Goal: Answer question/provide support: Share knowledge or assist other users

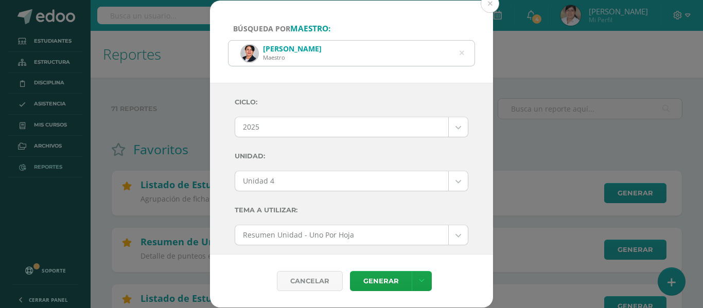
select select "Unidad 4"
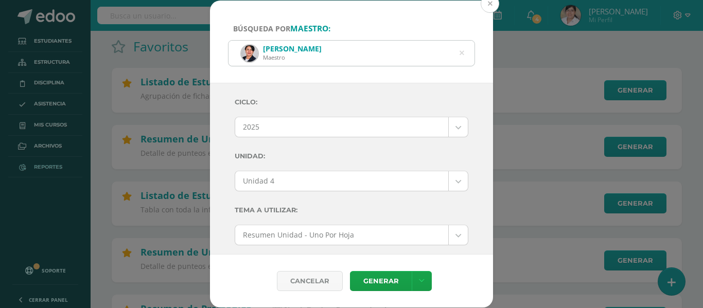
scroll to position [249, 0]
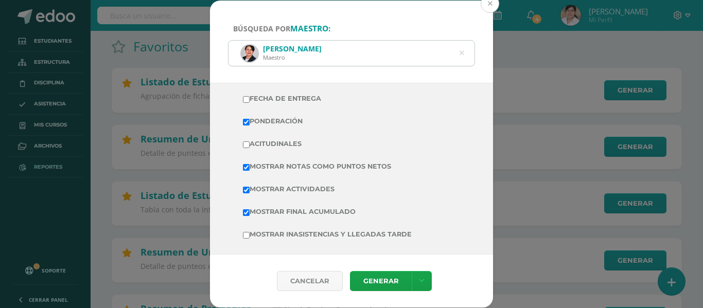
click at [491, 6] on button at bounding box center [490, 3] width 19 height 19
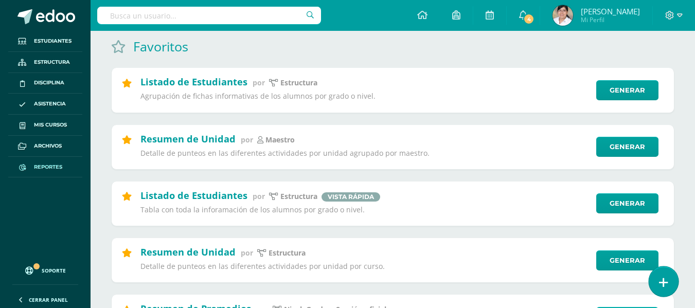
click at [675, 281] on link at bounding box center [663, 282] width 29 height 30
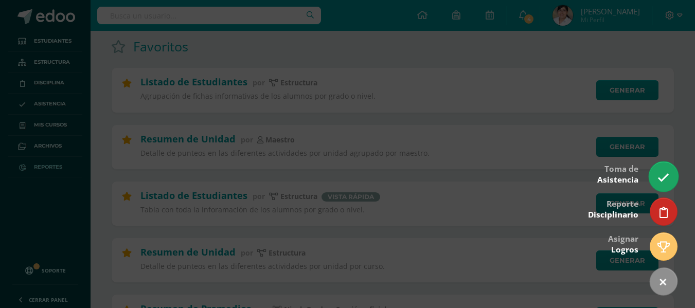
click at [660, 164] on link at bounding box center [663, 177] width 29 height 30
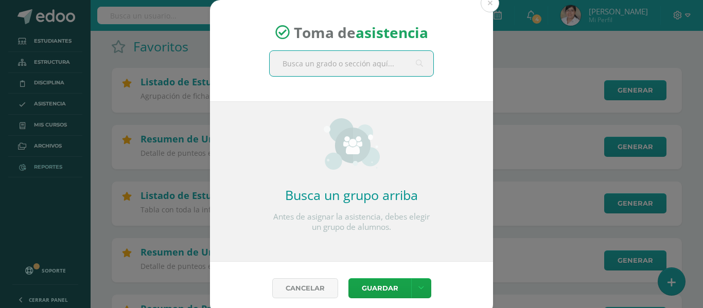
click at [356, 63] on input "text" at bounding box center [352, 63] width 164 height 25
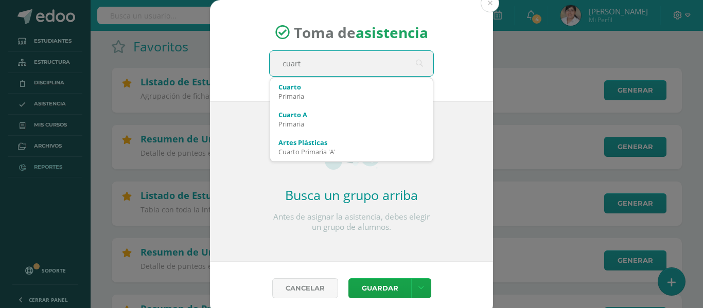
type input "cuarto"
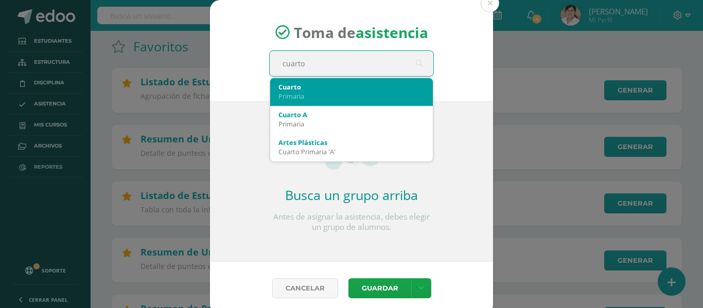
click at [351, 83] on div "Cuarto" at bounding box center [351, 86] width 146 height 9
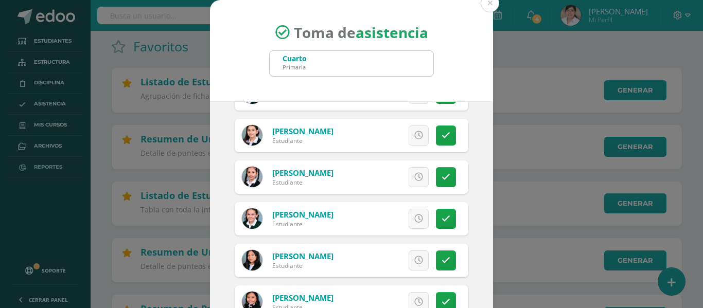
scroll to position [81, 0]
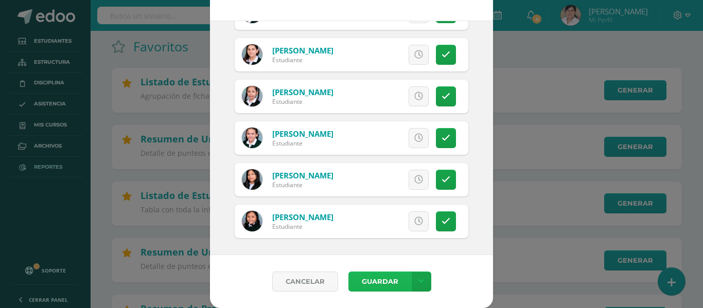
click at [375, 284] on button "Guardar" at bounding box center [379, 282] width 63 height 20
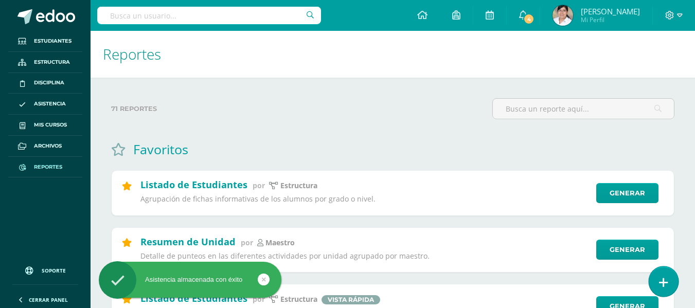
click at [666, 280] on icon at bounding box center [663, 283] width 9 height 12
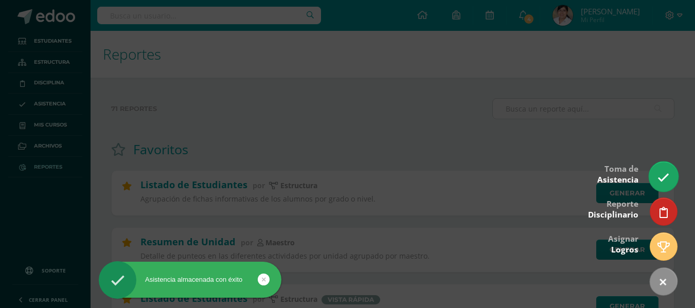
click at [662, 167] on link at bounding box center [663, 177] width 29 height 30
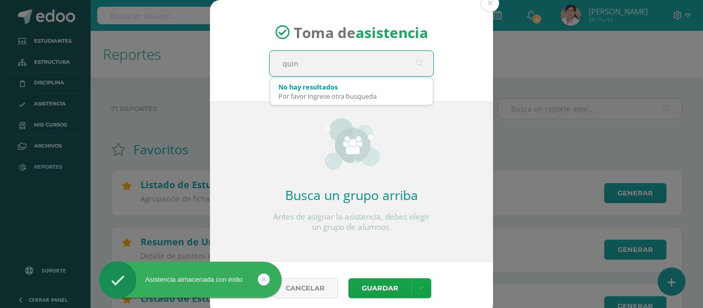
type input "quint"
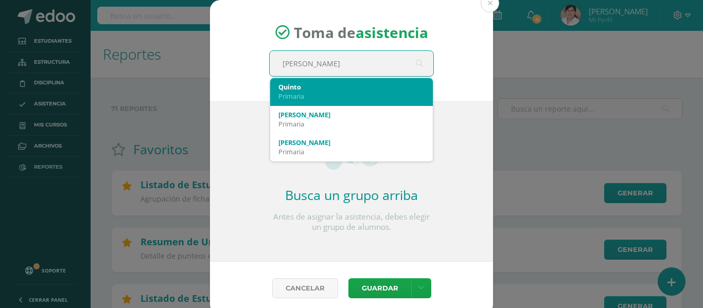
click at [335, 97] on div "Primaria" at bounding box center [351, 96] width 146 height 9
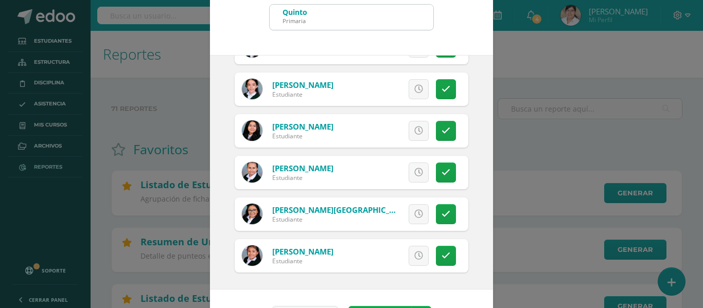
scroll to position [81, 0]
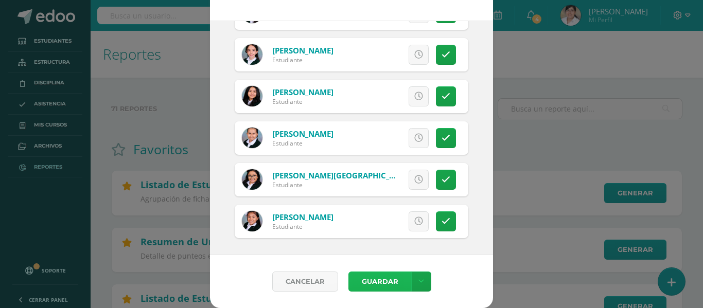
click at [385, 286] on button "Guardar" at bounding box center [379, 282] width 63 height 20
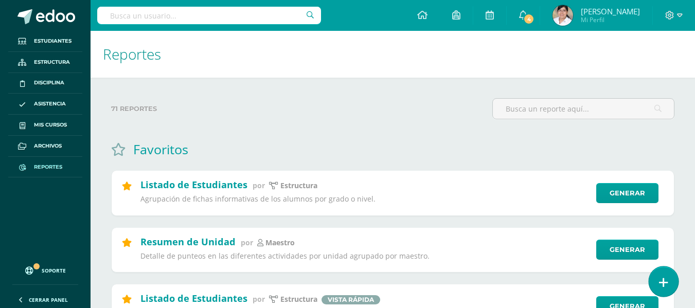
click at [667, 275] on link at bounding box center [663, 282] width 29 height 30
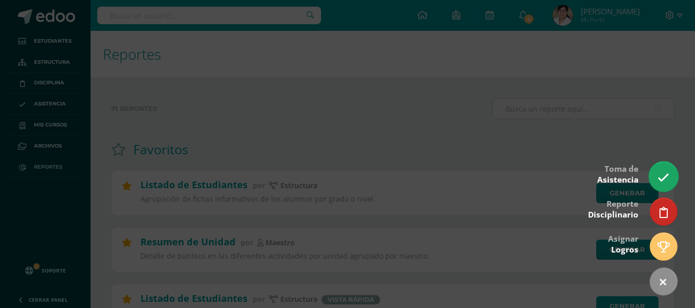
click at [658, 171] on link at bounding box center [663, 177] width 29 height 30
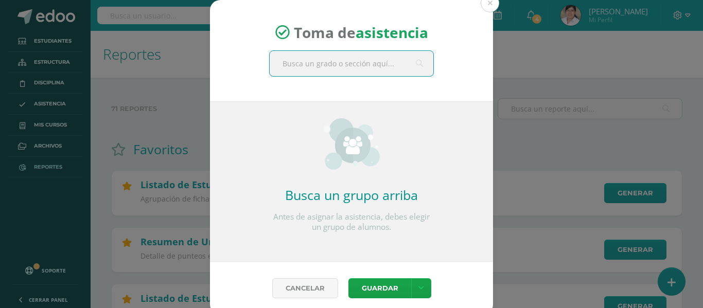
click at [341, 69] on input "text" at bounding box center [352, 63] width 164 height 25
type input "sexto"
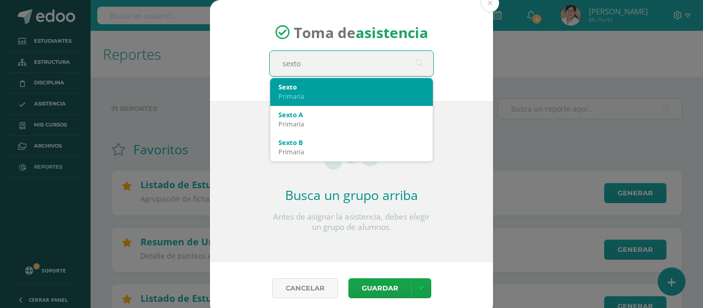
click at [337, 95] on div "Primaria" at bounding box center [351, 96] width 146 height 9
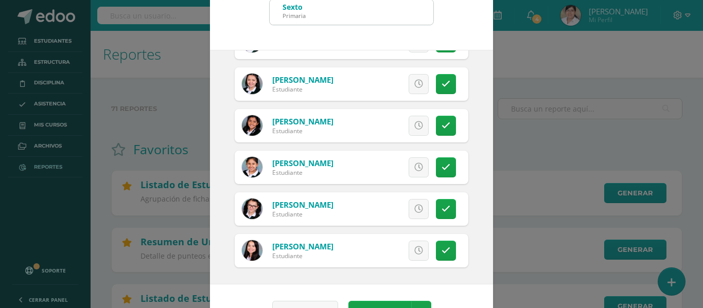
scroll to position [81, 0]
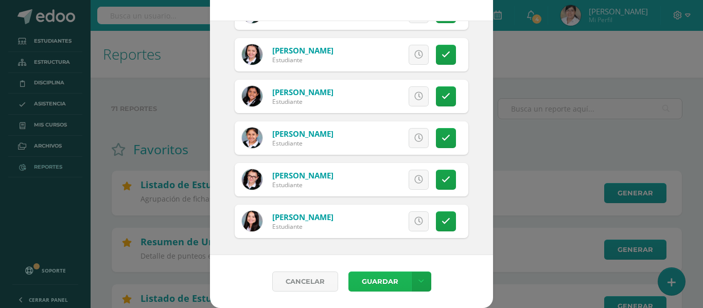
click at [355, 281] on button "Guardar" at bounding box center [379, 282] width 63 height 20
